Goal: Task Accomplishment & Management: Manage account settings

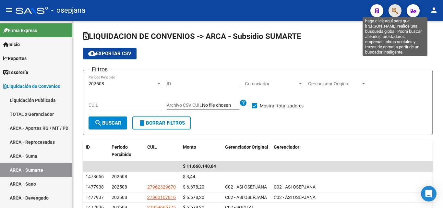
click at [395, 9] on icon "button" at bounding box center [395, 10] width 6 height 7
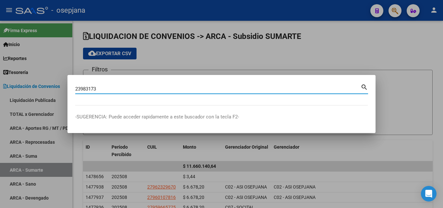
type input "23983173"
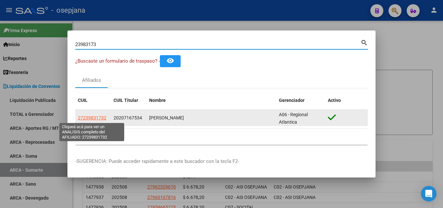
click at [98, 117] on span "27239831732" at bounding box center [92, 117] width 29 height 5
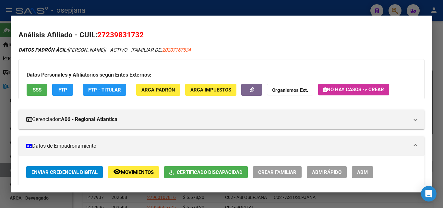
click at [131, 171] on span "Movimientos" at bounding box center [137, 172] width 33 height 6
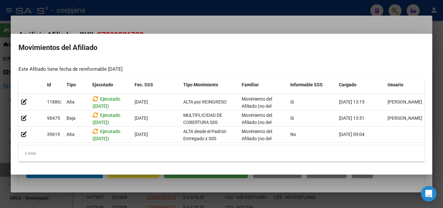
click at [184, 25] on div at bounding box center [221, 104] width 443 height 208
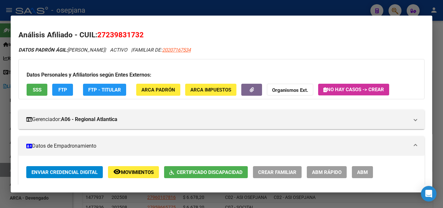
click at [68, 88] on button "FTP" at bounding box center [62, 90] width 21 height 12
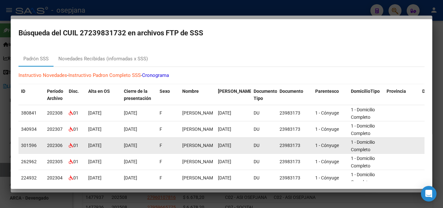
scroll to position [115, 0]
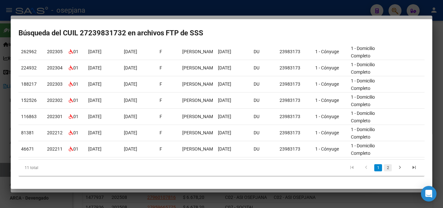
click at [384, 168] on link "2" at bounding box center [388, 167] width 8 height 7
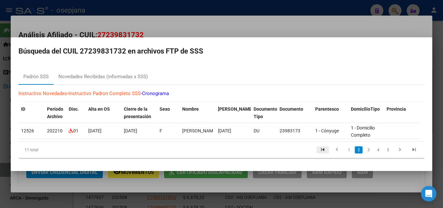
click at [324, 151] on icon "go to first page" at bounding box center [323, 151] width 8 height 8
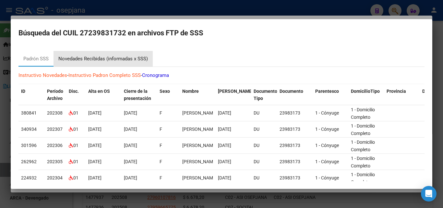
click at [82, 61] on div "Novedades Recibidas (informadas x SSS)" at bounding box center [103, 58] width 90 height 7
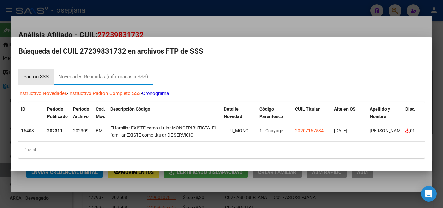
click at [26, 73] on div "Padrón SSS" at bounding box center [35, 76] width 25 height 7
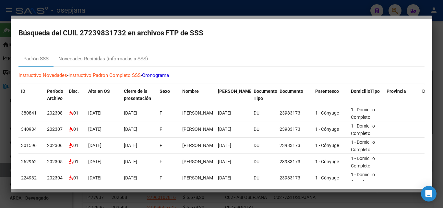
click at [120, 15] on div at bounding box center [221, 104] width 443 height 208
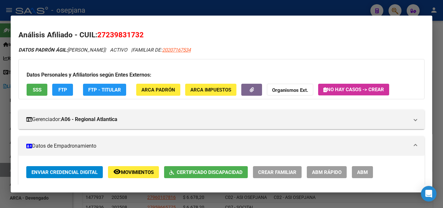
click at [122, 170] on span "Movimientos" at bounding box center [137, 172] width 33 height 6
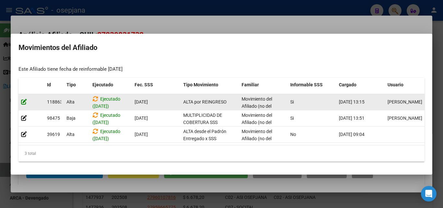
click at [24, 100] on icon at bounding box center [24, 102] width 6 height 6
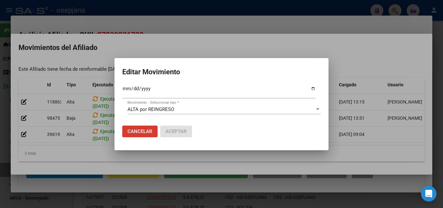
click at [313, 90] on input "[DATE]" at bounding box center [218, 91] width 193 height 10
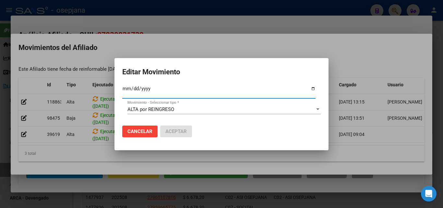
click at [314, 89] on input "[DATE]" at bounding box center [218, 91] width 193 height 10
type input "[DATE]"
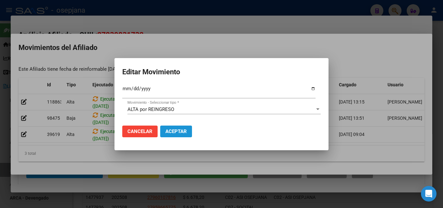
click at [180, 132] on span "Aceptar" at bounding box center [176, 132] width 21 height 6
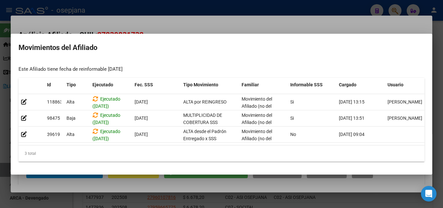
click at [140, 25] on div at bounding box center [221, 104] width 443 height 208
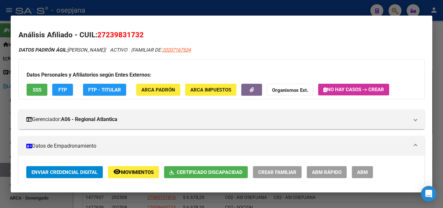
click at [332, 172] on span "ABM Rápido" at bounding box center [327, 172] width 30 height 6
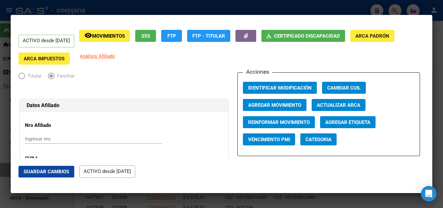
radio input "true"
type input "30-70886279-3"
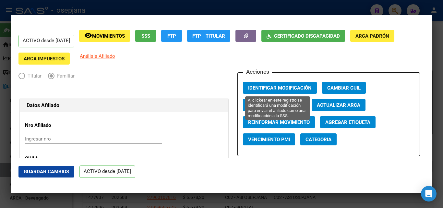
click at [306, 86] on span "Identificar Modificación" at bounding box center [280, 88] width 64 height 6
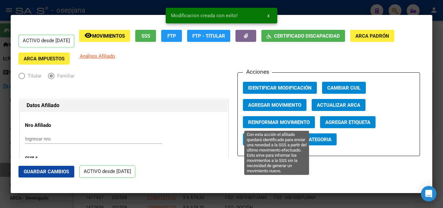
click at [283, 120] on span "Reinformar Movimiento" at bounding box center [279, 122] width 62 height 6
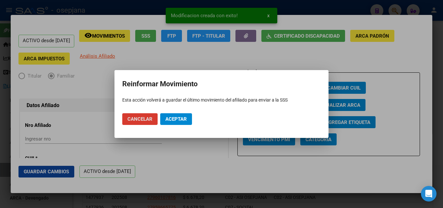
click at [186, 119] on span "Aceptar" at bounding box center [176, 119] width 21 height 6
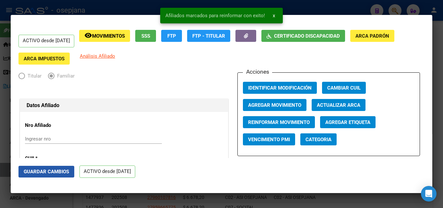
click at [29, 173] on span "Guardar Cambios" at bounding box center [46, 172] width 45 height 6
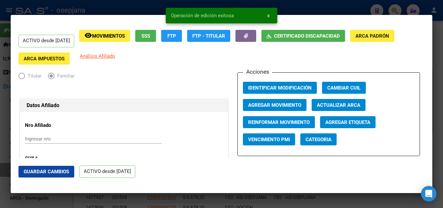
click at [121, 39] on button "remove_red_eye Movimientos" at bounding box center [104, 36] width 51 height 12
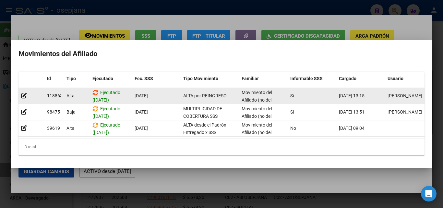
click at [93, 91] on icon at bounding box center [96, 93] width 6 height 6
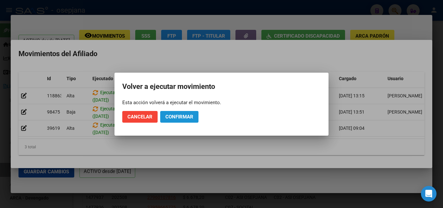
click at [190, 117] on span "Confirmar" at bounding box center [180, 117] width 28 height 6
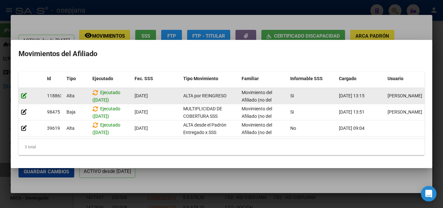
click at [22, 95] on icon at bounding box center [24, 96] width 6 height 6
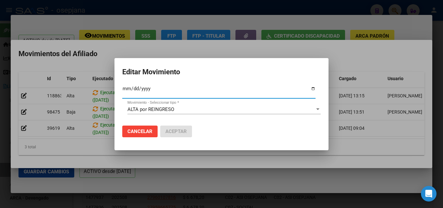
type input "[DATE]"
click at [175, 130] on span "Aceptar" at bounding box center [176, 132] width 21 height 6
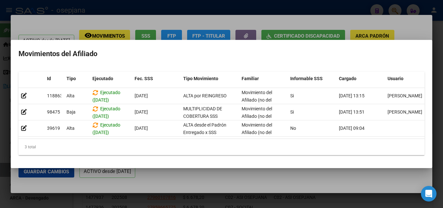
click at [56, 27] on div at bounding box center [221, 104] width 443 height 208
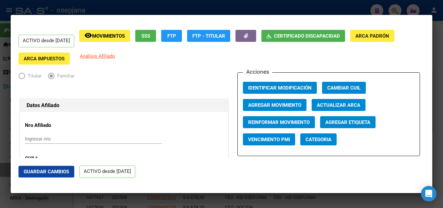
click at [60, 8] on div at bounding box center [221, 104] width 443 height 208
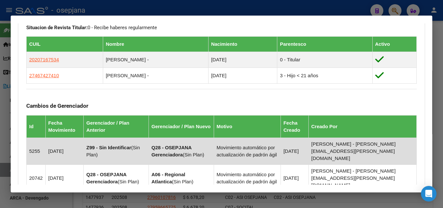
scroll to position [357, 0]
